Goal: Information Seeking & Learning: Learn about a topic

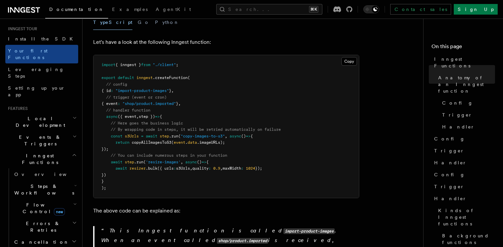
scroll to position [64, 0]
click at [74, 182] on icon "button" at bounding box center [75, 184] width 3 height 5
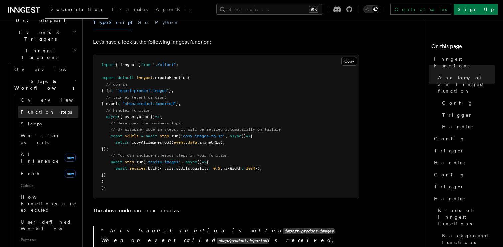
scroll to position [178, 0]
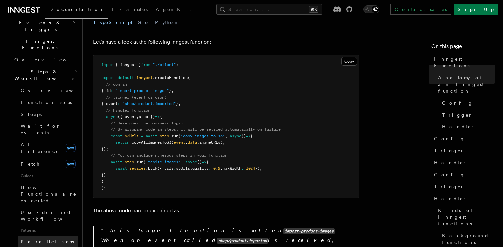
click at [45, 239] on span "Parallel steps" at bounding box center [47, 241] width 53 height 5
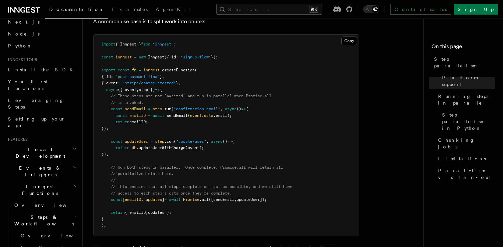
scroll to position [50, 0]
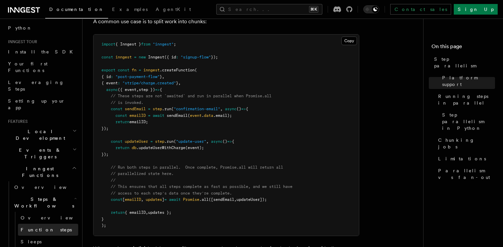
click at [47, 227] on span "Function steps" at bounding box center [46, 229] width 51 height 5
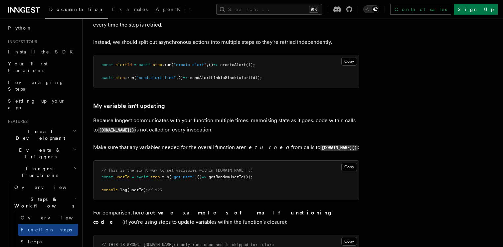
scroll to position [1637, 0]
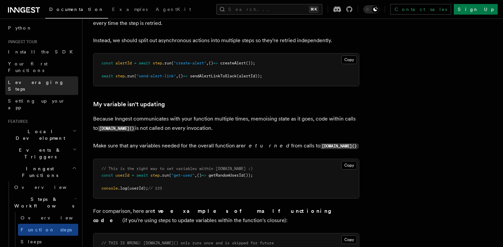
click at [41, 79] on span "Leveraging Steps" at bounding box center [43, 85] width 70 height 13
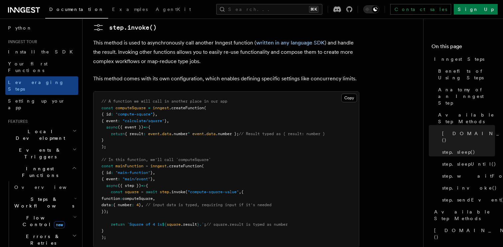
scroll to position [1506, 0]
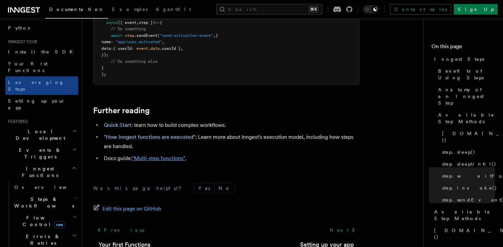
click at [175, 155] on link ""Multi-step functions"" at bounding box center [158, 158] width 53 height 6
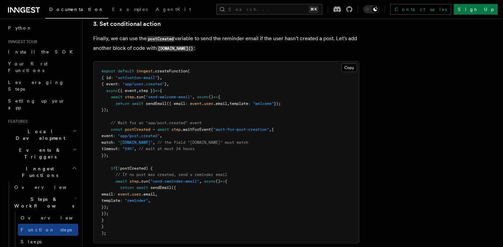
scroll to position [887, 0]
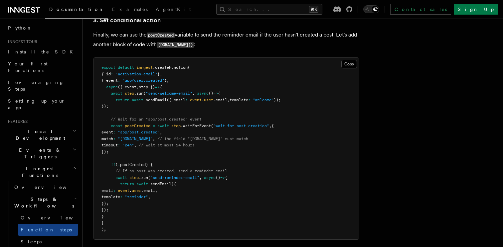
click at [323, 101] on pre "export default inngest .createFunction ( { id : "activation-email" } , { event …" at bounding box center [225, 149] width 265 height 182
click at [255, 10] on button "Search... ⌘K" at bounding box center [269, 9] width 106 height 11
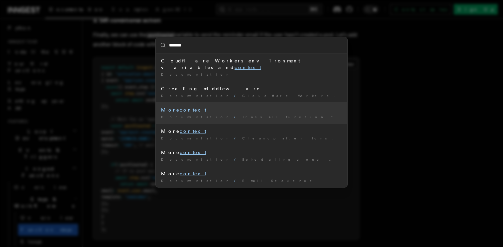
type input "*******"
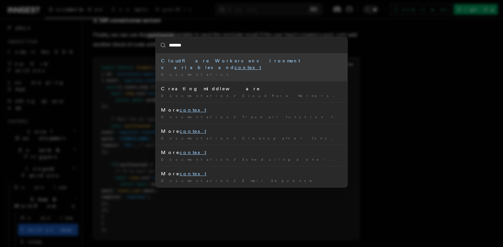
click at [412, 118] on div "******* Cloudflare Workers environment variables and context Documentation / Cr…" at bounding box center [251, 123] width 503 height 247
